Goal: Transaction & Acquisition: Purchase product/service

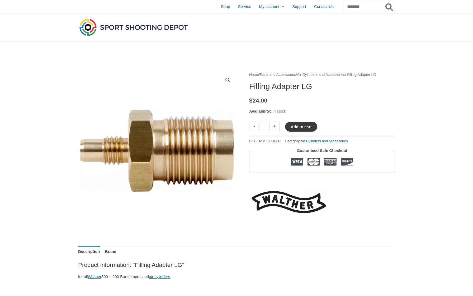
click at [296, 130] on button "Add to cart" at bounding box center [301, 127] width 32 height 10
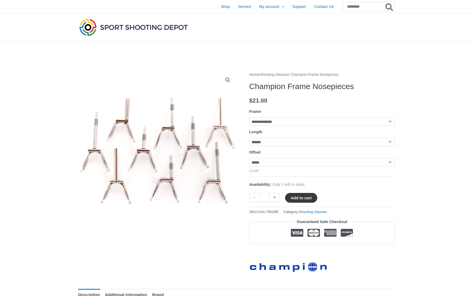
click at [305, 201] on button "Add to cart" at bounding box center [301, 198] width 32 height 10
click at [288, 169] on td "**********" at bounding box center [322, 166] width 146 height 16
select select "****"
click at [296, 196] on button "Add to cart" at bounding box center [304, 198] width 38 height 10
click at [340, 200] on link "View cart" at bounding box center [332, 197] width 19 height 9
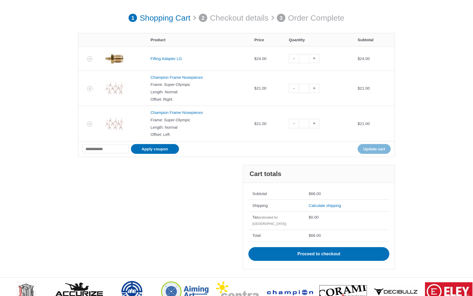
scroll to position [66, 0]
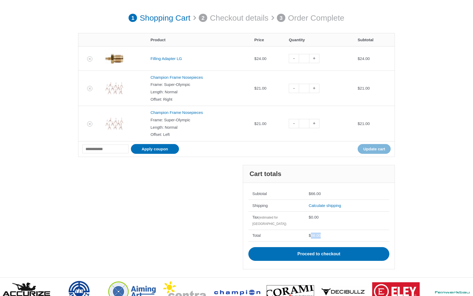
drag, startPoint x: 311, startPoint y: 227, endPoint x: 327, endPoint y: 227, distance: 15.3
click at [327, 229] on td "$ 66.00" at bounding box center [347, 235] width 84 height 12
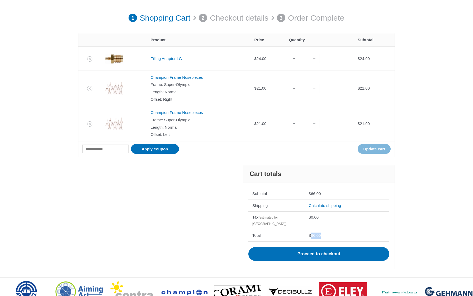
copy bdi "66.00"
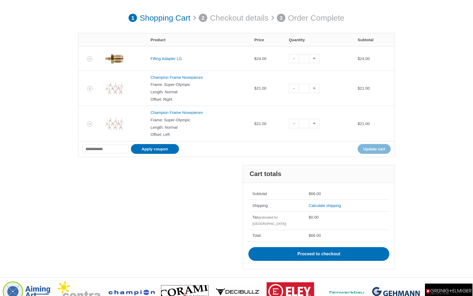
click at [308, 229] on td "$ 66.00" at bounding box center [347, 235] width 84 height 12
drag, startPoint x: 309, startPoint y: 226, endPoint x: 327, endPoint y: 226, distance: 17.7
click at [327, 229] on td "$ 66.00" at bounding box center [347, 235] width 84 height 12
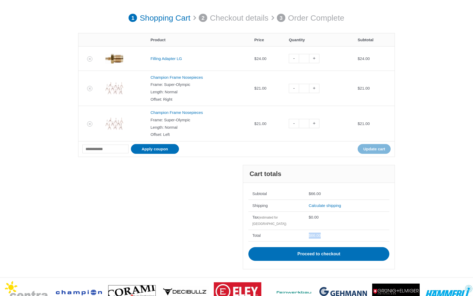
copy bdi "$ 66.00"
click at [200, 207] on div "**********" at bounding box center [236, 221] width 317 height 112
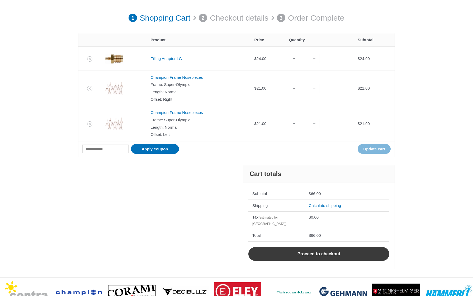
click at [331, 247] on link "Proceed to checkout" at bounding box center [318, 254] width 141 height 14
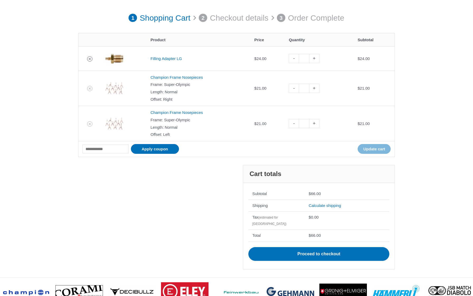
click at [89, 58] on icon "Remove Filling Adapter LG from cart" at bounding box center [90, 59] width 2 height 2
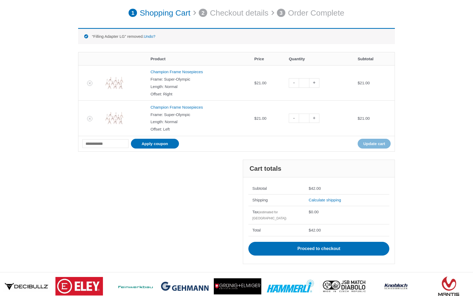
click at [89, 59] on th "Remove item" at bounding box center [89, 58] width 23 height 13
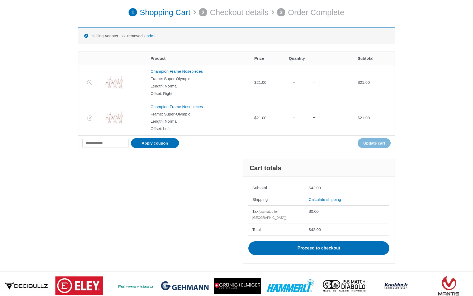
scroll to position [73, 0]
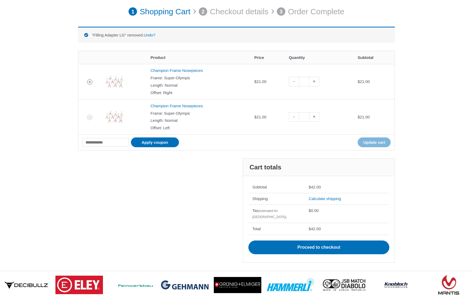
click at [89, 81] on icon "Remove Champion Frame Nosepieces from cart" at bounding box center [90, 82] width 2 height 2
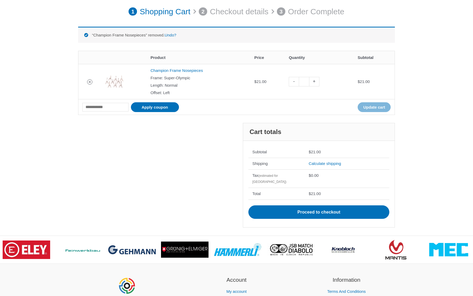
click at [90, 82] on icon "Remove Champion Frame Nosepieces from cart" at bounding box center [90, 82] width 2 height 2
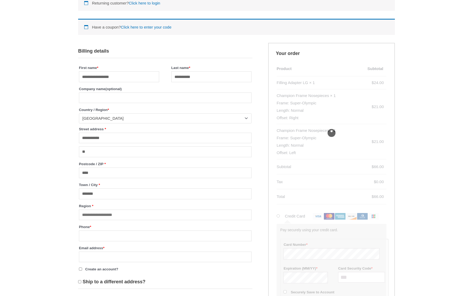
scroll to position [105, 0]
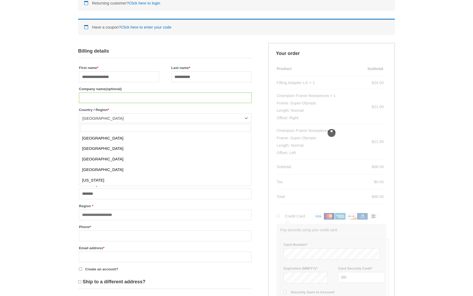
click at [155, 120] on span "Denmark" at bounding box center [162, 118] width 161 height 5
click at [154, 96] on input "Company name (optional)" at bounding box center [165, 97] width 173 height 11
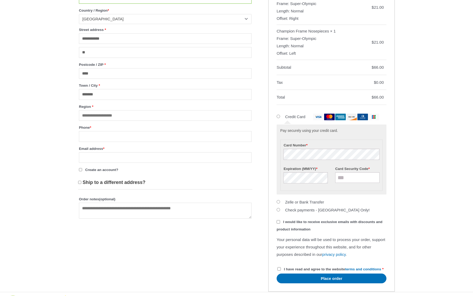
scroll to position [204, 0]
click at [96, 140] on input "Phone *" at bounding box center [165, 136] width 173 height 11
click at [168, 249] on form "**********" at bounding box center [236, 117] width 317 height 348
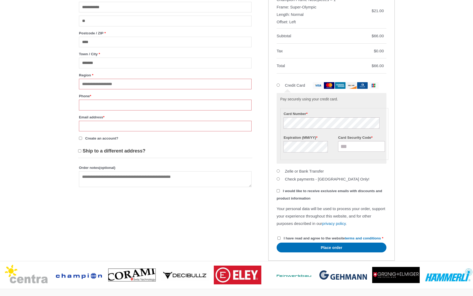
scroll to position [235, 0]
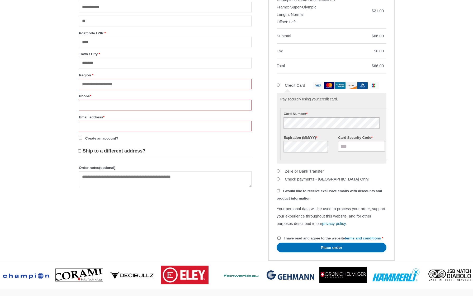
click at [232, 239] on form "**********" at bounding box center [236, 86] width 317 height 348
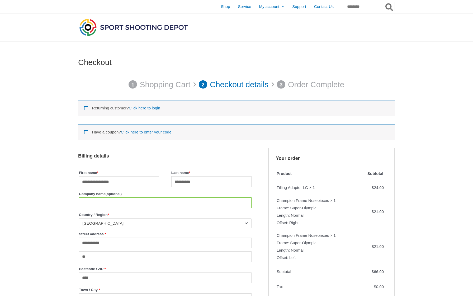
scroll to position [0, 0]
